Goal: Task Accomplishment & Management: Manage account settings

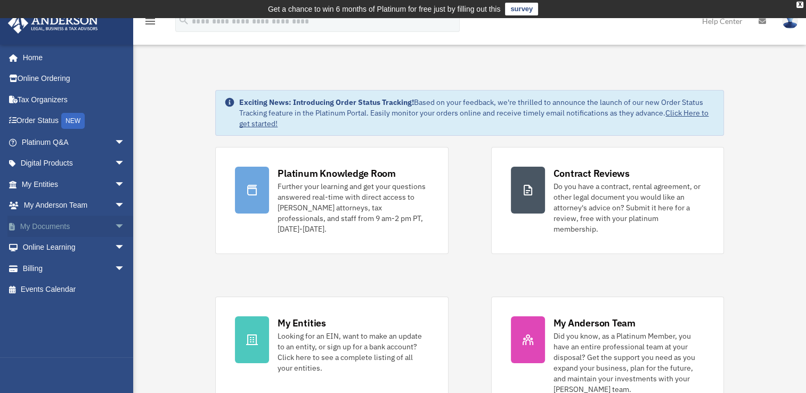
click at [54, 228] on link "My Documents arrow_drop_down" at bounding box center [74, 226] width 134 height 21
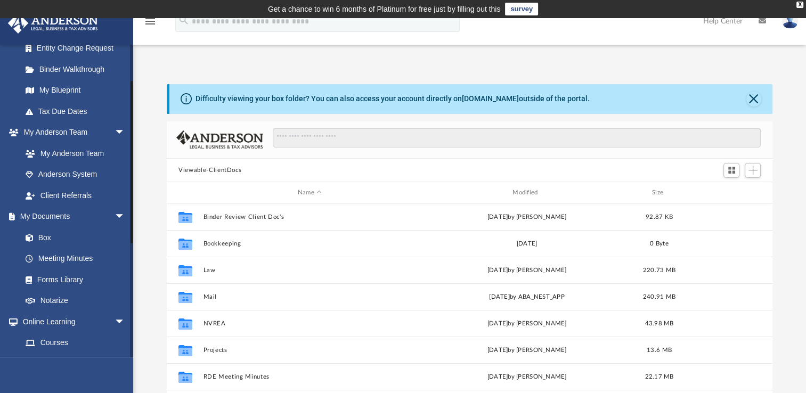
scroll to position [213, 0]
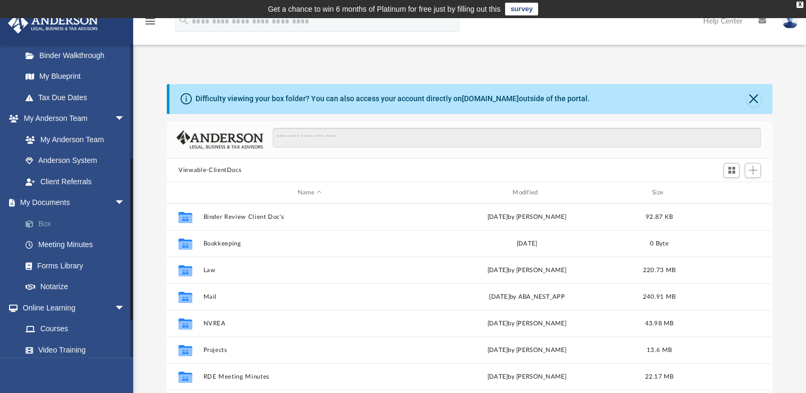
click at [51, 223] on link "Box" at bounding box center [78, 223] width 126 height 21
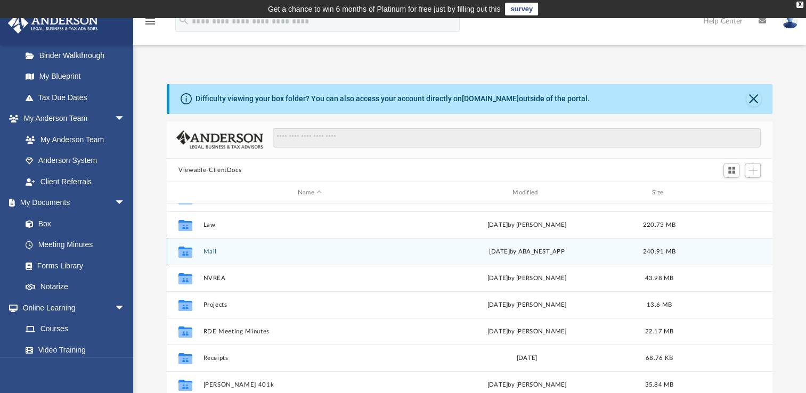
click at [204, 248] on button "Mail" at bounding box center [310, 251] width 213 height 7
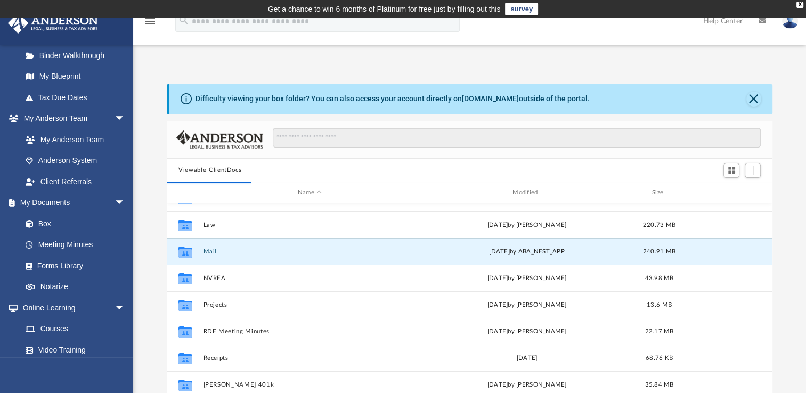
click at [184, 254] on icon "grid" at bounding box center [186, 252] width 14 height 11
click at [209, 249] on button "Mail" at bounding box center [310, 251] width 213 height 7
click at [210, 248] on button "Mail" at bounding box center [310, 251] width 213 height 7
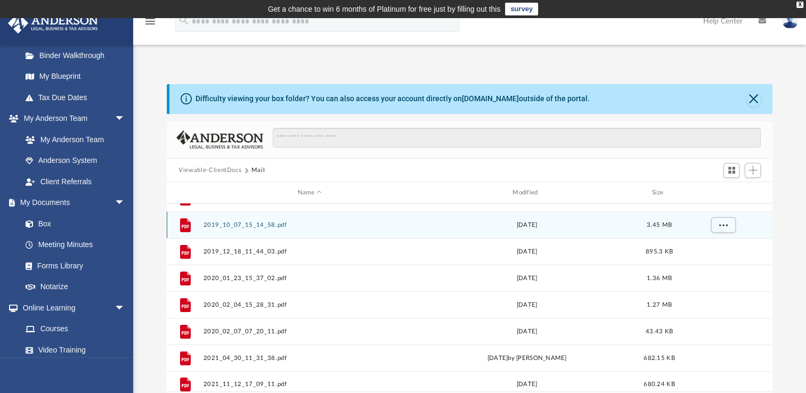
scroll to position [201, 597]
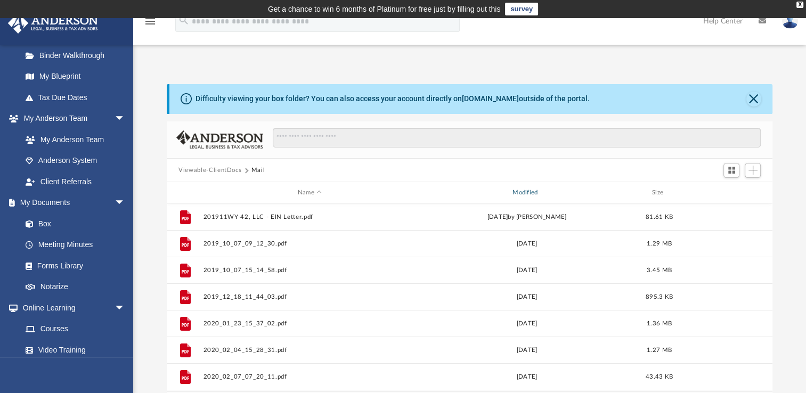
click at [532, 193] on div "Modified" at bounding box center [526, 193] width 213 height 10
click at [533, 193] on div "Modified" at bounding box center [526, 193] width 213 height 10
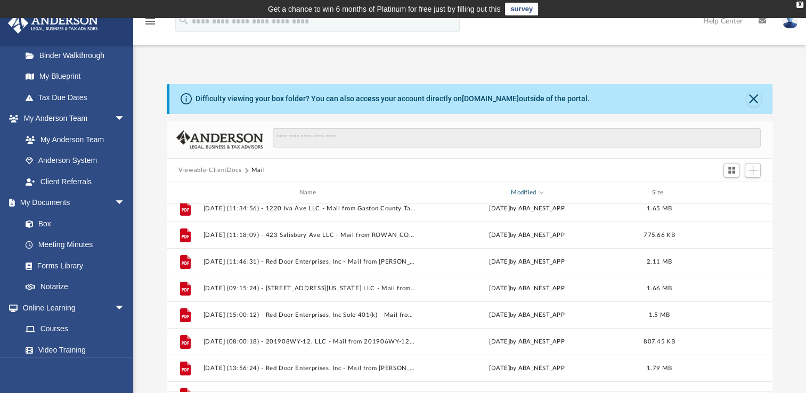
scroll to position [213, 0]
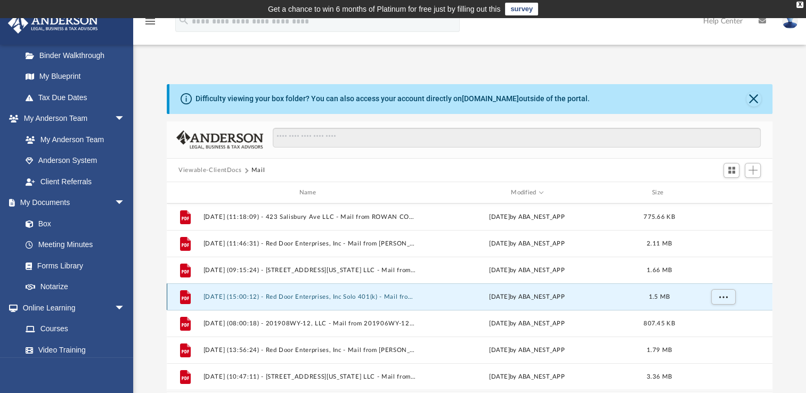
click at [271, 299] on button "2025.06.09 (15:00:12) - Red Door Enterprises, Inc Solo 401(k) - Mail from T FER…" at bounding box center [310, 297] width 213 height 7
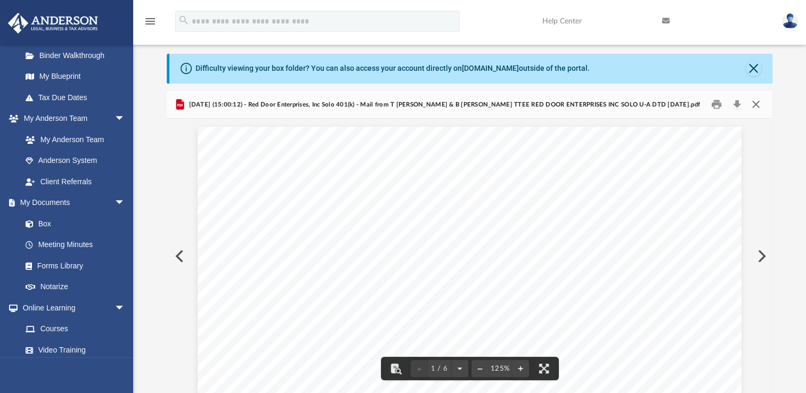
click at [756, 106] on button "Close" at bounding box center [755, 104] width 19 height 17
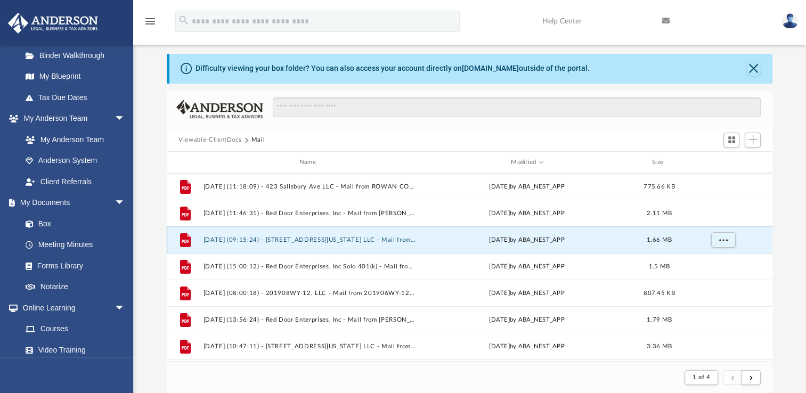
click at [287, 237] on button "2025.07.03 (09:15:24) - 2901 N Colorado Ave LLC - Mail from Jamie Schultz.pdf" at bounding box center [310, 240] width 213 height 7
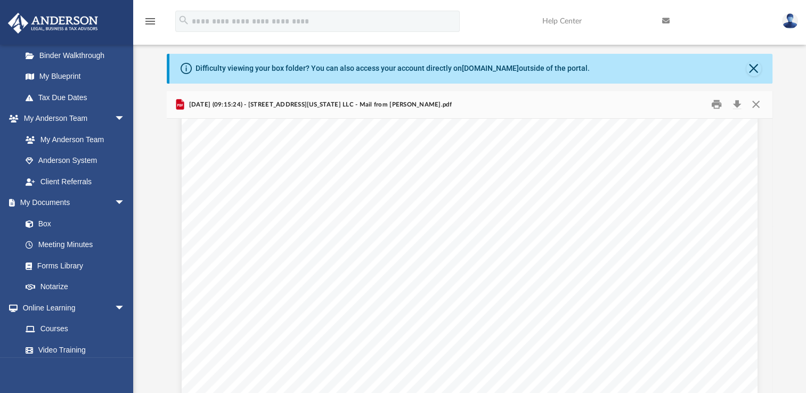
scroll to position [213, 0]
click at [752, 106] on button "Close" at bounding box center [755, 104] width 19 height 17
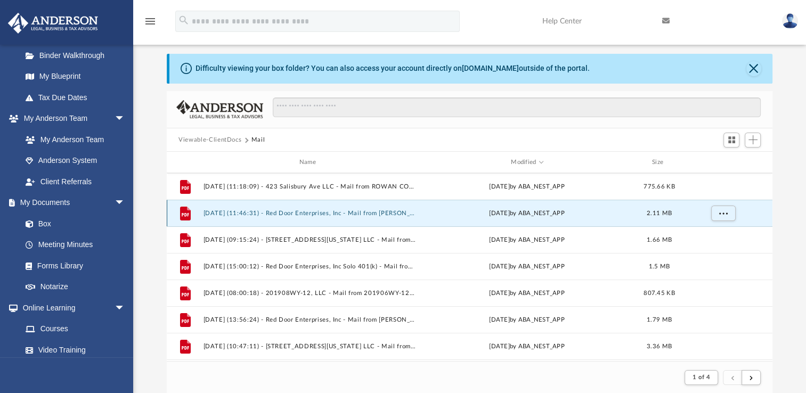
click at [384, 213] on button "2025.07.15 (11:46:31) - Red Door Enterprises, Inc - Mail from charles SCHWAB.pdf" at bounding box center [310, 213] width 213 height 7
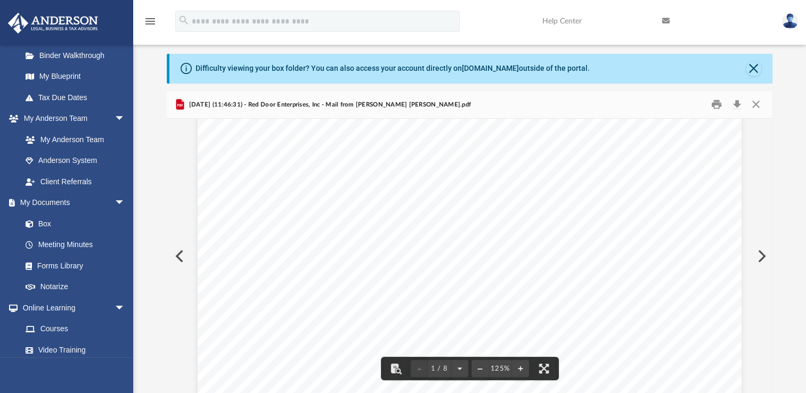
scroll to position [266, 0]
click at [758, 103] on button "Close" at bounding box center [755, 104] width 19 height 17
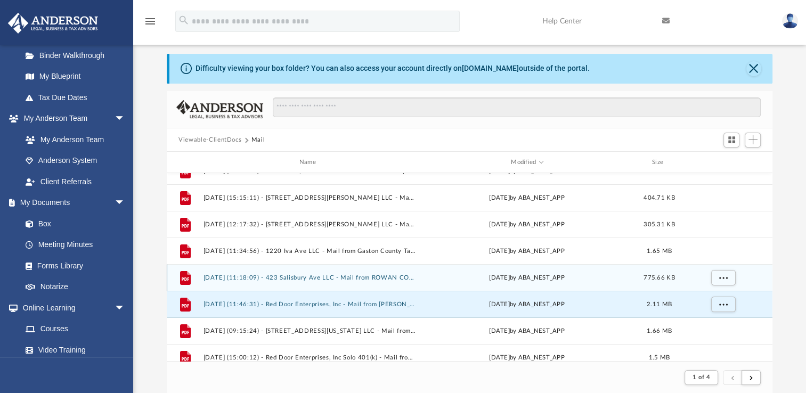
scroll to position [107, 0]
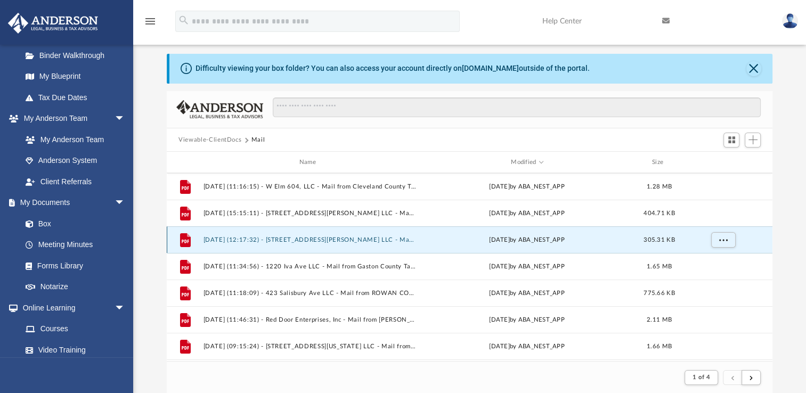
click at [355, 237] on button "2025.08.01 (12:17:32) - 1106 N Tibbs Ave LLC - Mail from The City of Indianapol…" at bounding box center [310, 240] width 213 height 7
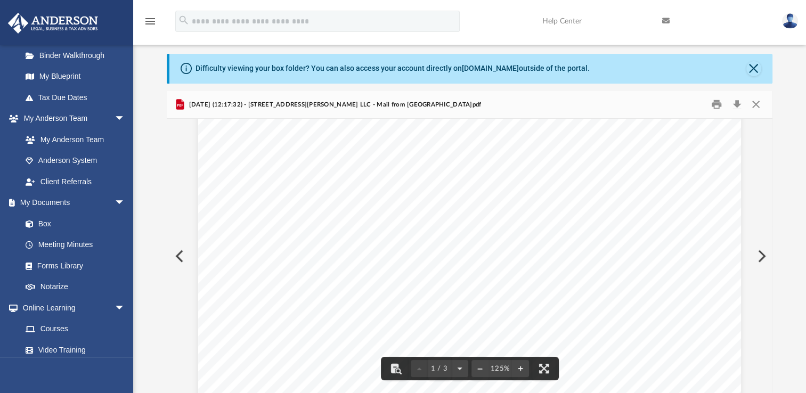
scroll to position [0, 0]
click at [756, 104] on button "Close" at bounding box center [755, 104] width 19 height 17
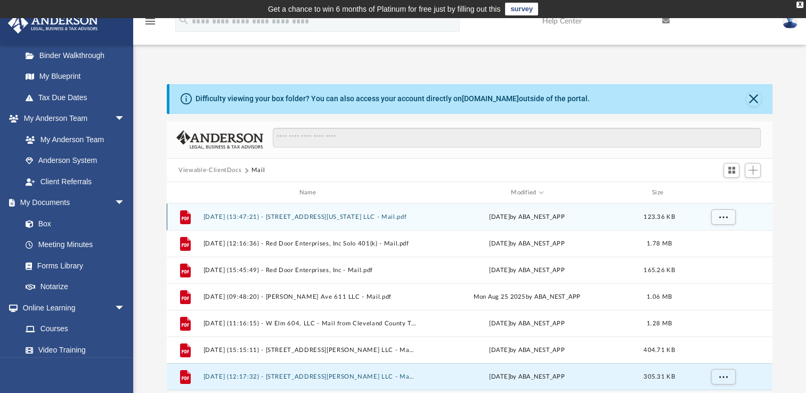
click at [311, 214] on button "2025.09.19 (13:47:21) - 2901 N Colorado Ave LLC - Mail.pdf" at bounding box center [310, 217] width 213 height 7
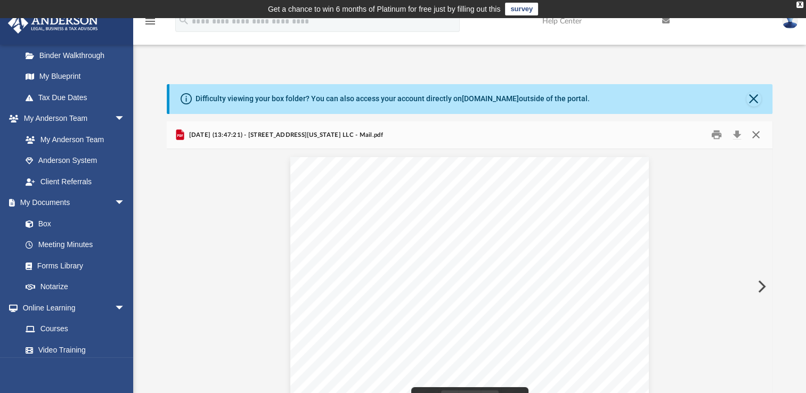
click at [759, 129] on button "Close" at bounding box center [755, 135] width 19 height 17
